Goal: Information Seeking & Learning: Learn about a topic

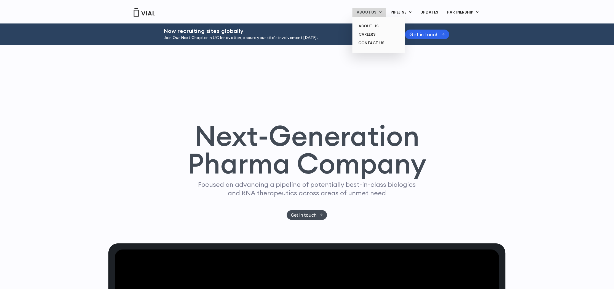
click at [381, 11] on link "ABOUT US" at bounding box center [370, 12] width 34 height 9
click at [376, 23] on link "ABOUT US" at bounding box center [378, 26] width 48 height 9
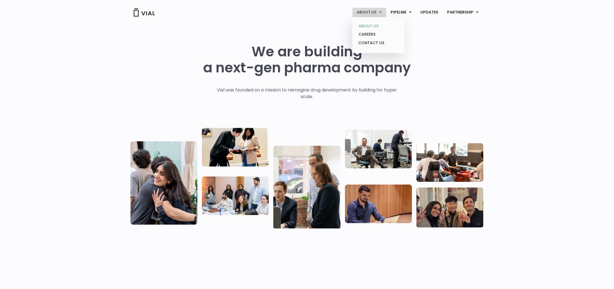
click at [374, 26] on link "ABOUT US" at bounding box center [378, 26] width 48 height 9
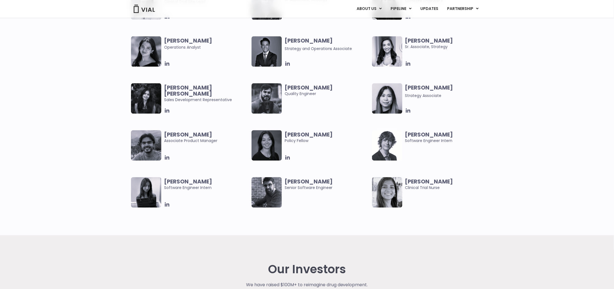
scroll to position [1328, 0]
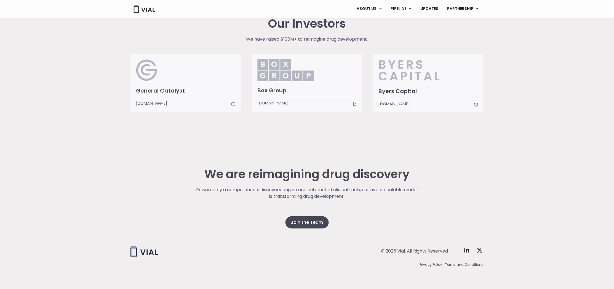
click at [394, 102] on span "www.byerscap.com" at bounding box center [394, 104] width 31 height 6
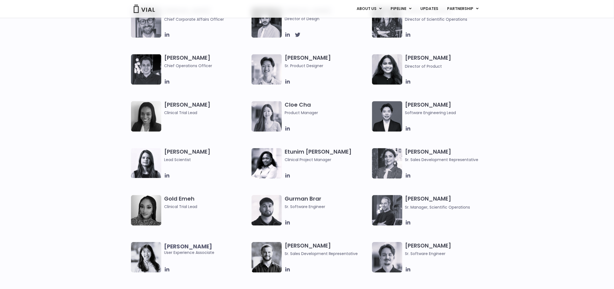
scroll to position [0, 0]
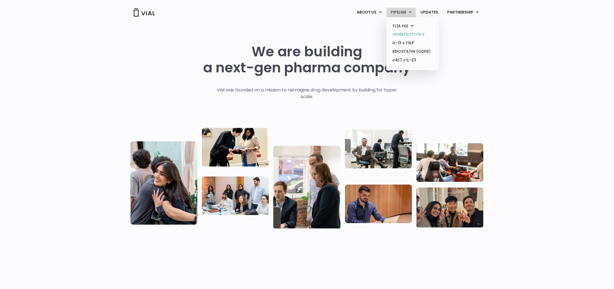
click at [404, 33] on link "INHBE/ACTIVIN E" at bounding box center [412, 34] width 48 height 9
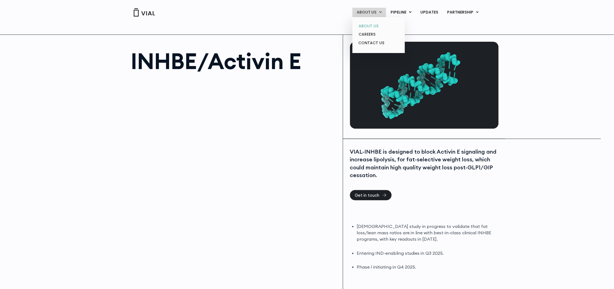
click at [369, 28] on link "ABOUT US" at bounding box center [378, 26] width 48 height 9
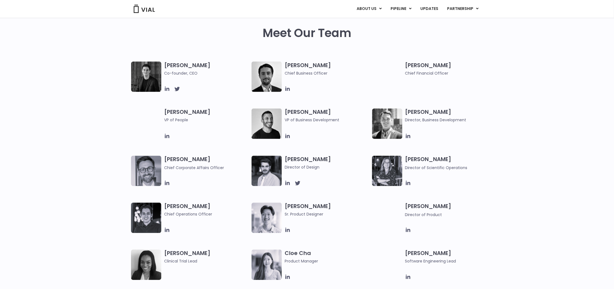
scroll to position [61, 0]
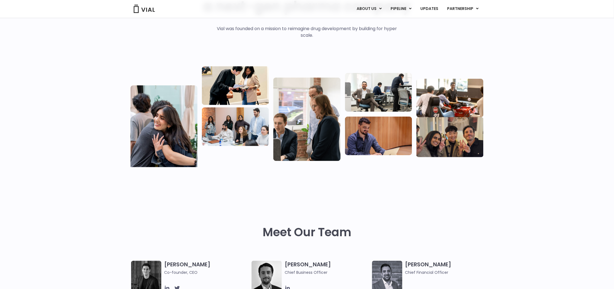
click at [527, 174] on div "We are building a next-gen pharma company Vial was founded on a mission to reim…" at bounding box center [307, 72] width 614 height 220
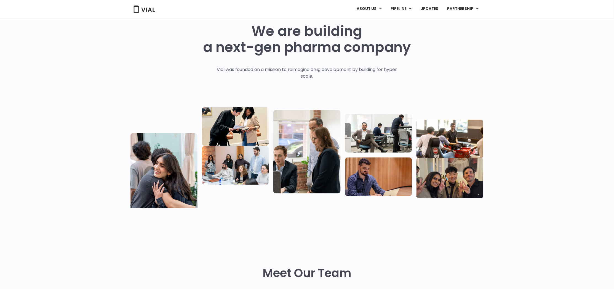
scroll to position [0, 0]
